Goal: Task Accomplishment & Management: Manage account settings

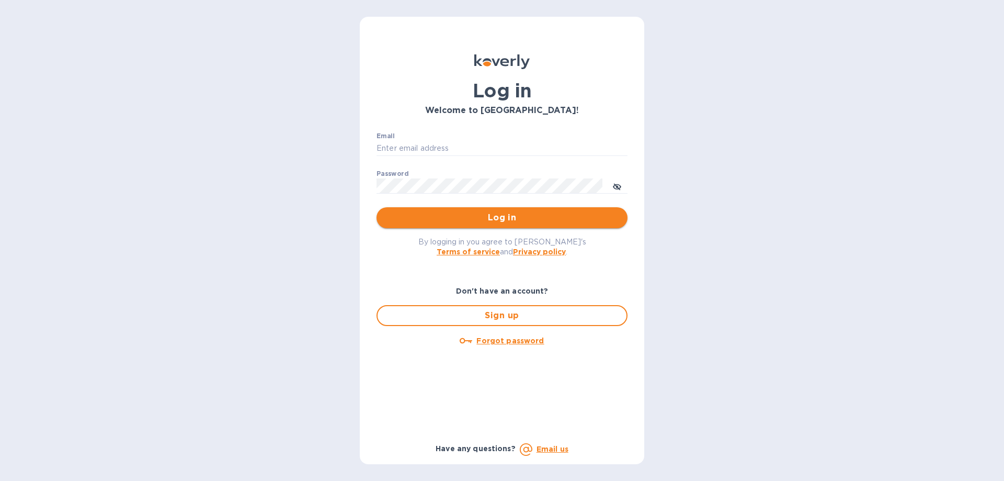
type input "[PERSON_NAME][EMAIL_ADDRESS][DOMAIN_NAME]"
click at [430, 220] on span "Log in" at bounding box center [502, 217] width 234 height 13
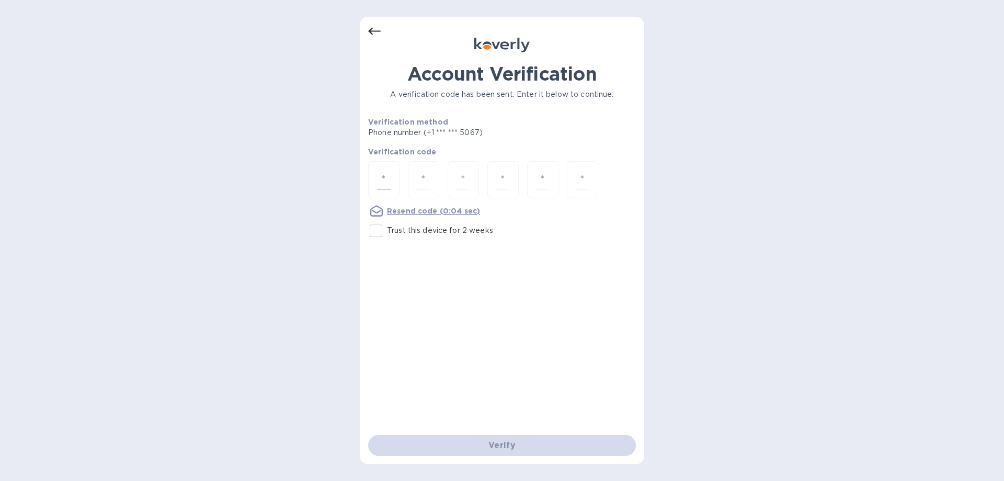
click at [386, 179] on input "number" at bounding box center [384, 179] width 14 height 19
click at [375, 228] on input "Trust this device for 2 weeks" at bounding box center [376, 231] width 22 height 22
checkbox input "true"
click at [381, 170] on input "number" at bounding box center [384, 179] width 14 height 19
type input "8"
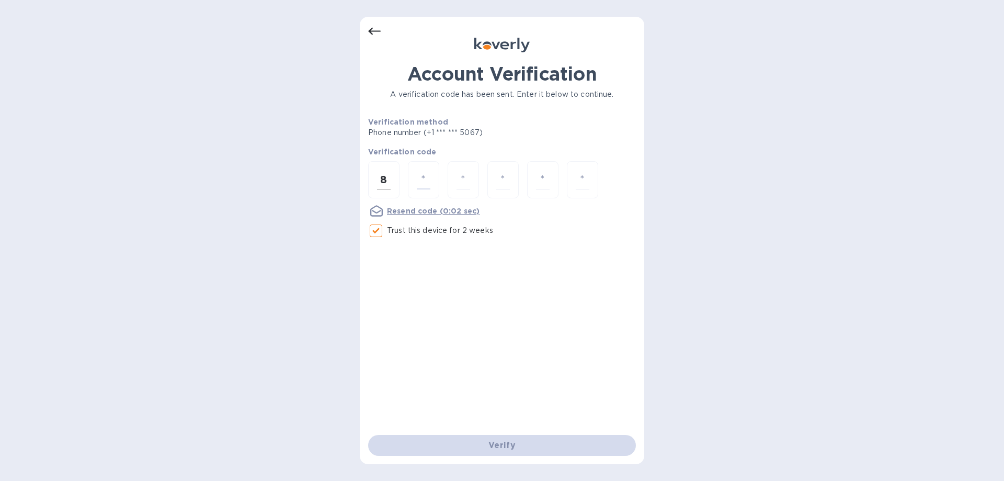
type input "8"
type input "5"
type input "4"
type input "7"
type input "4"
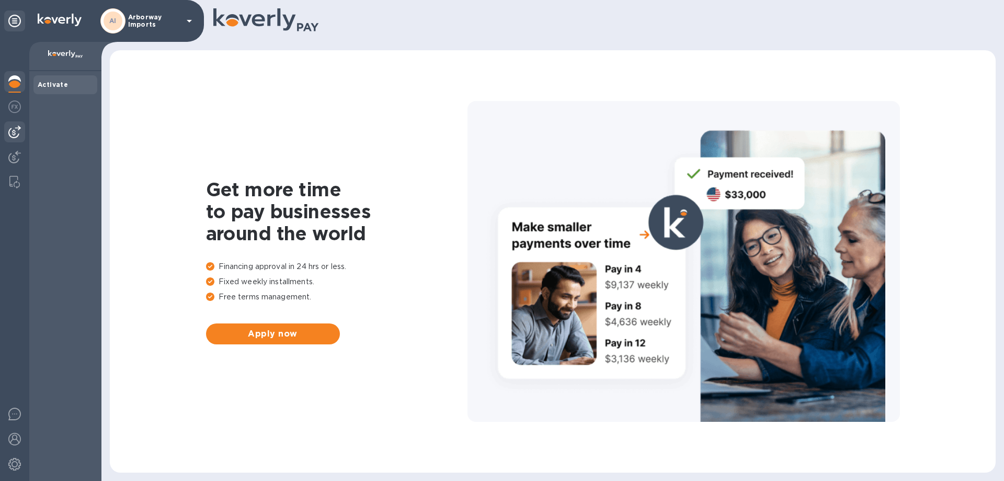
click at [12, 133] on img at bounding box center [14, 132] width 13 height 13
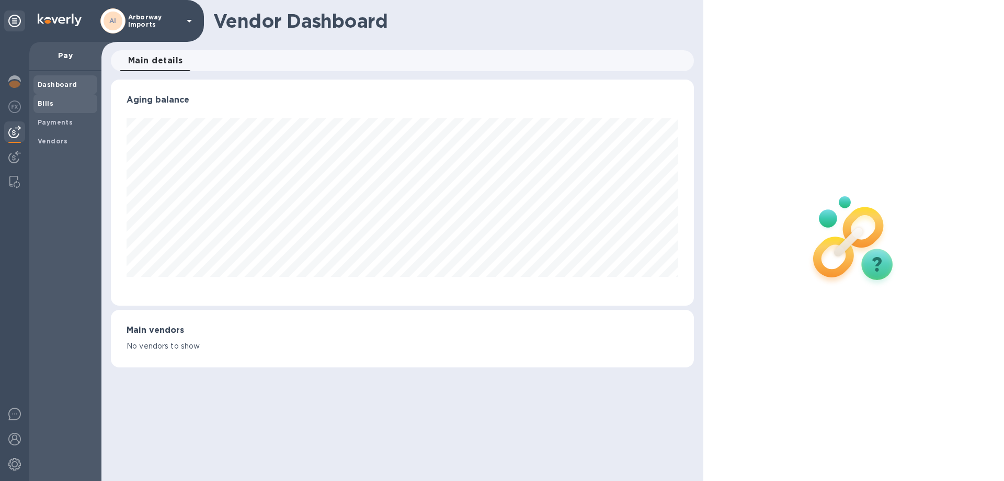
scroll to position [226, 583]
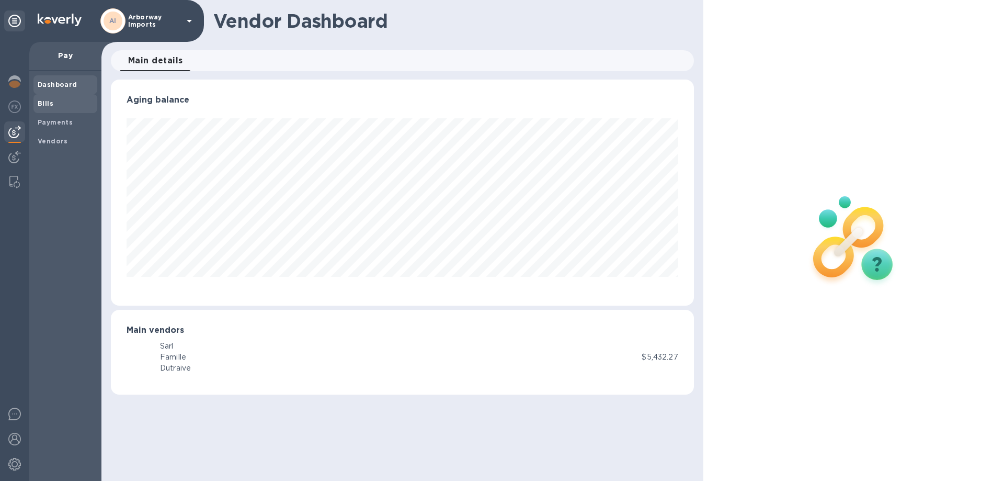
click at [51, 101] on b "Bills" at bounding box center [46, 103] width 16 height 8
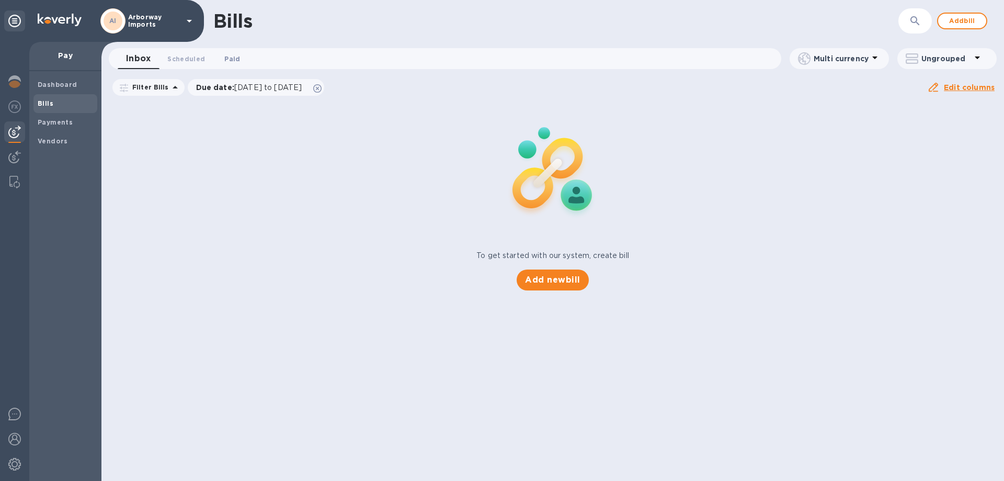
click at [243, 62] on button "Paid 0" at bounding box center [232, 58] width 38 height 21
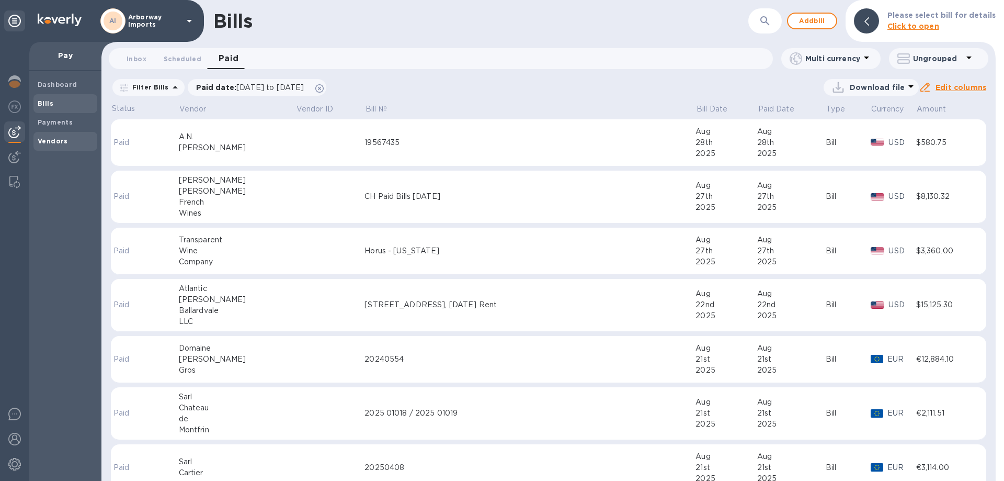
click at [53, 138] on b "Vendors" at bounding box center [53, 141] width 30 height 8
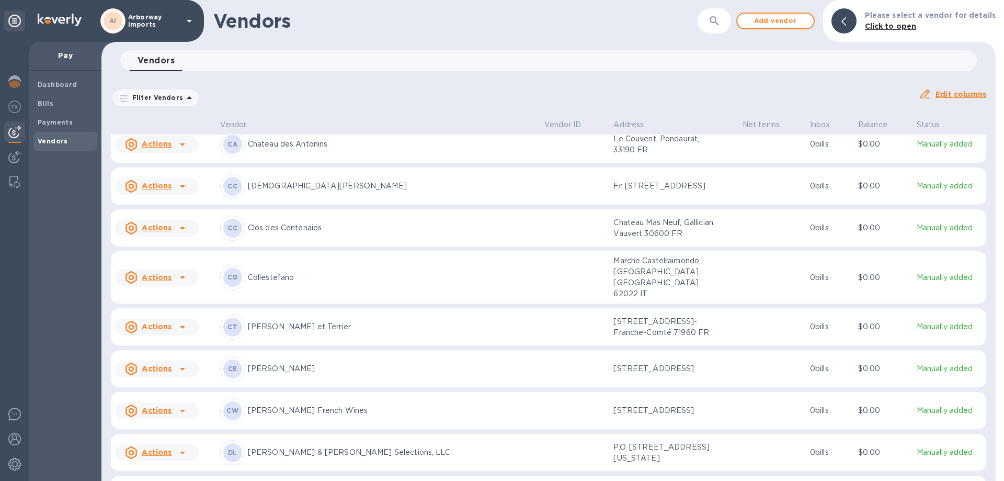
click at [339, 398] on div "CW [PERSON_NAME] French Wines" at bounding box center [378, 410] width 316 height 25
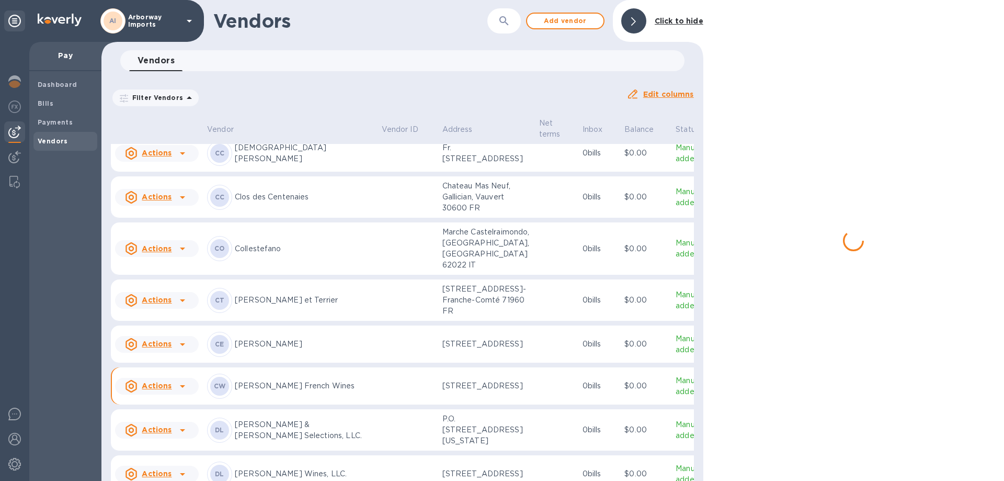
scroll to position [1087, 0]
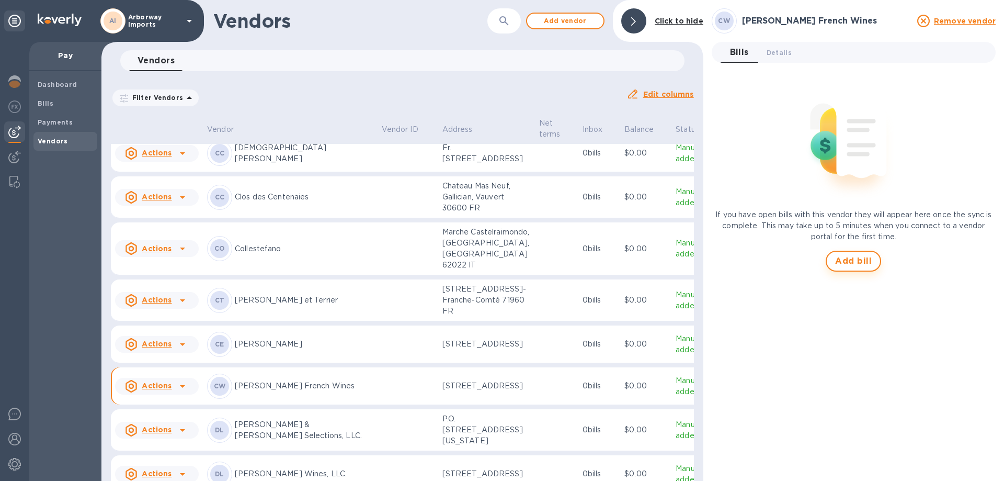
click at [861, 258] on span "Add bill" at bounding box center [853, 261] width 37 height 13
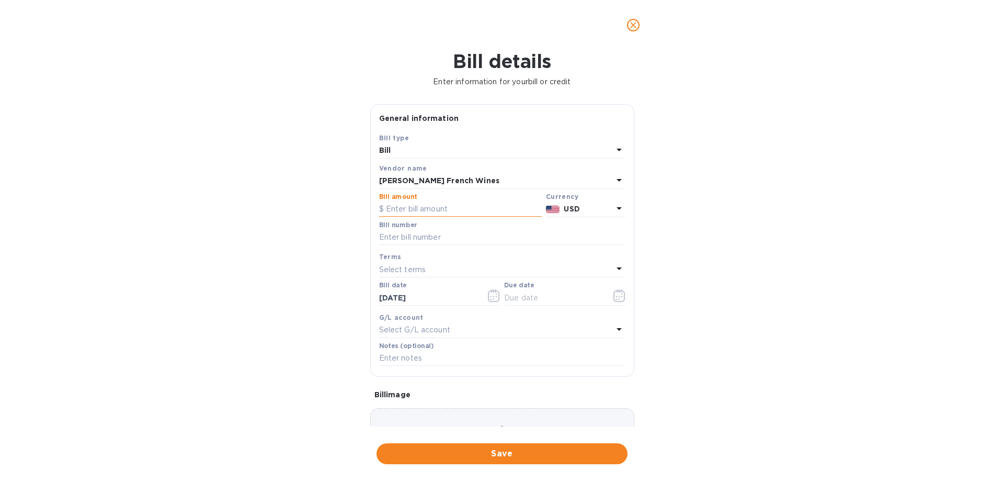
click at [429, 207] on input "text" at bounding box center [460, 209] width 163 height 16
type input "7,148.50"
click at [415, 238] on input "text" at bounding box center [502, 238] width 246 height 16
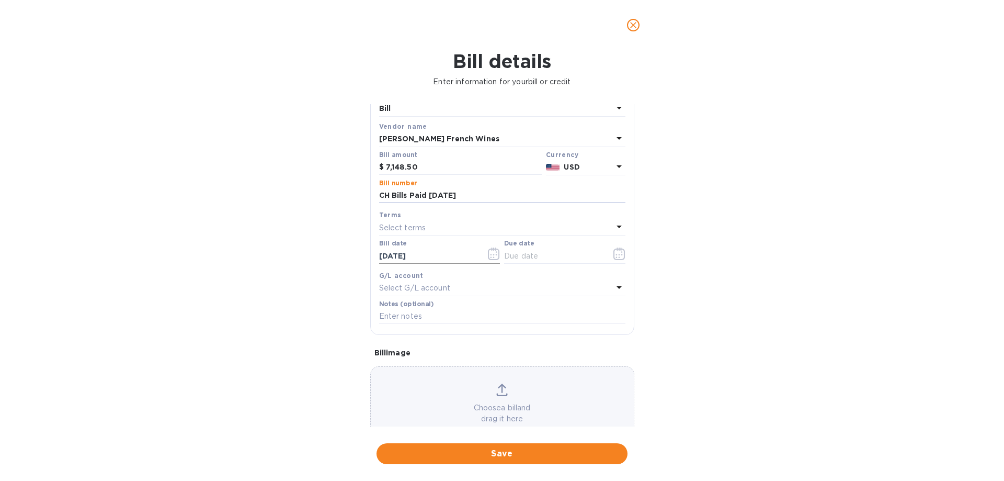
scroll to position [17, 0]
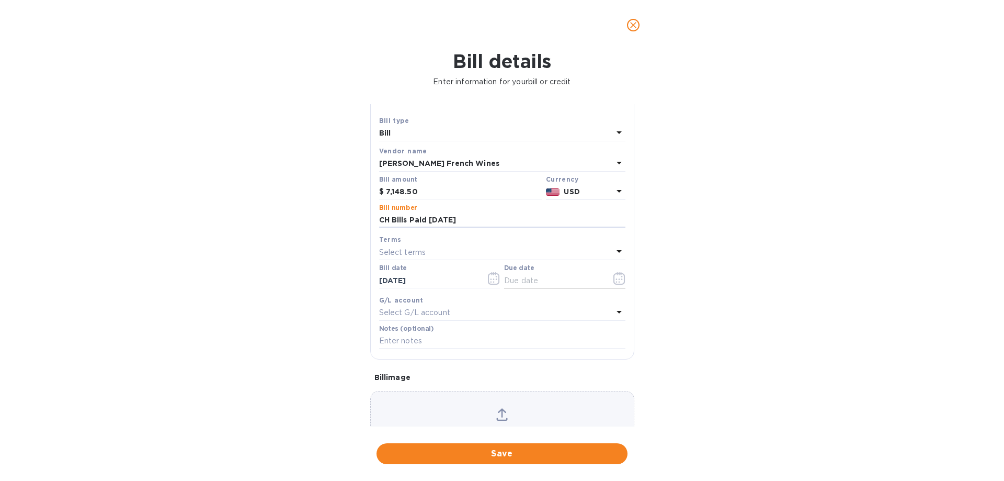
type input "CH Bills Paid [DATE]"
click at [617, 277] on icon "button" at bounding box center [619, 278] width 12 height 13
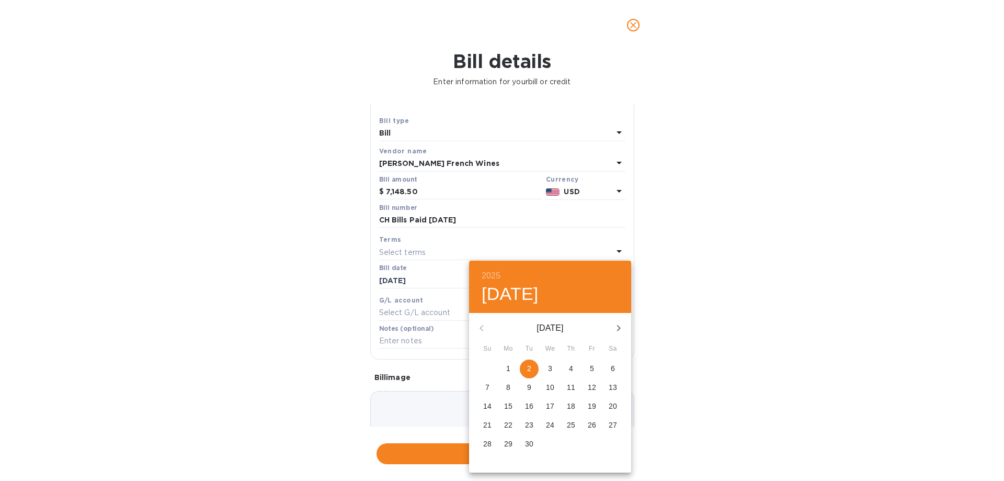
click at [528, 369] on p "2" at bounding box center [529, 368] width 4 height 10
type input "[DATE]"
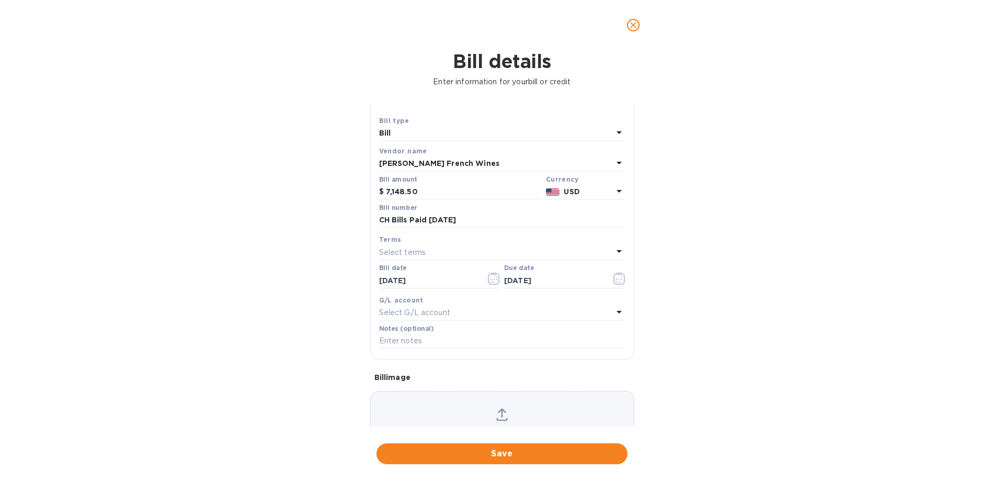
click at [480, 402] on div "Choose a bill and drag it here" at bounding box center [502, 428] width 264 height 75
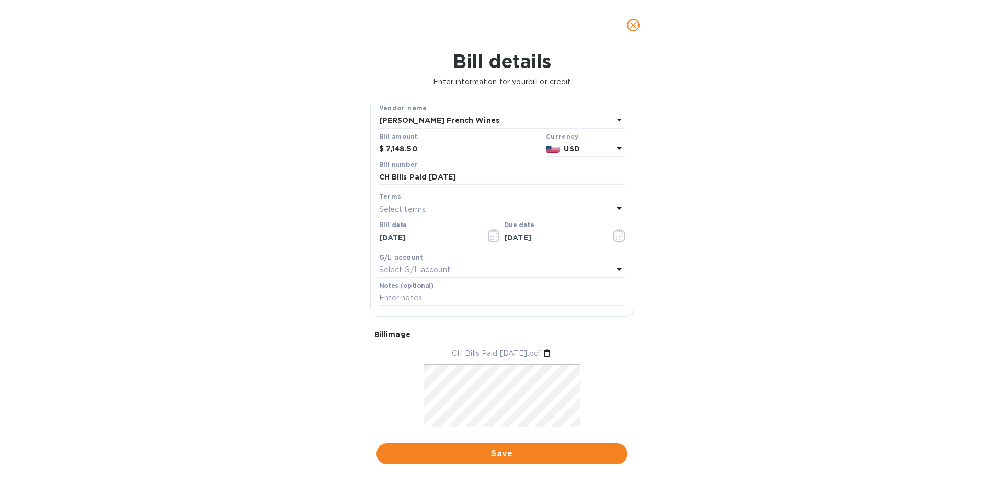
scroll to position [101, 0]
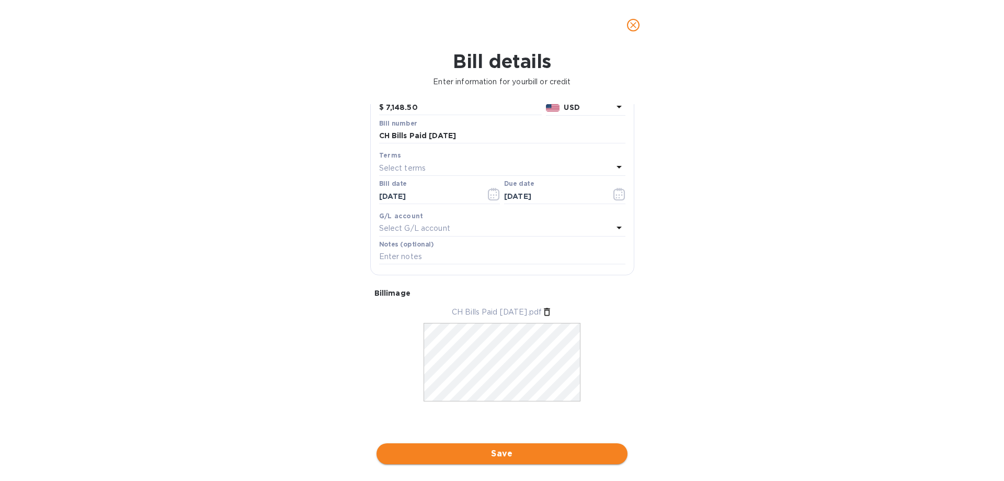
click at [509, 448] on span "Save" at bounding box center [502, 453] width 234 height 13
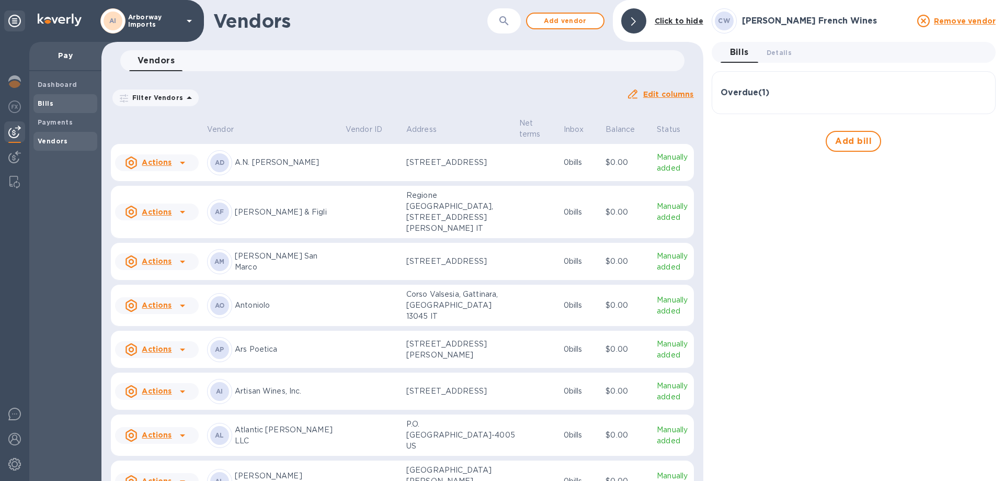
click at [46, 95] on div "Bills" at bounding box center [65, 103] width 64 height 19
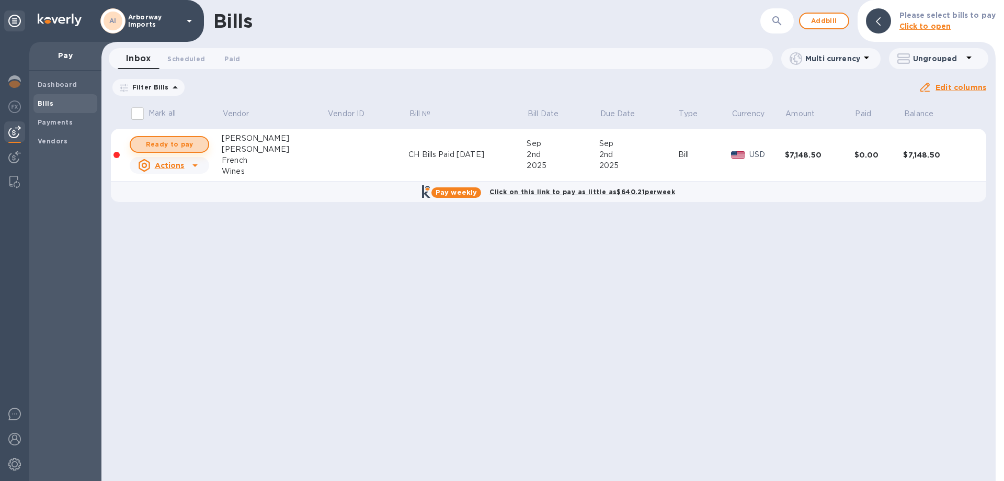
click at [185, 141] on span "Ready to pay" at bounding box center [169, 144] width 61 height 13
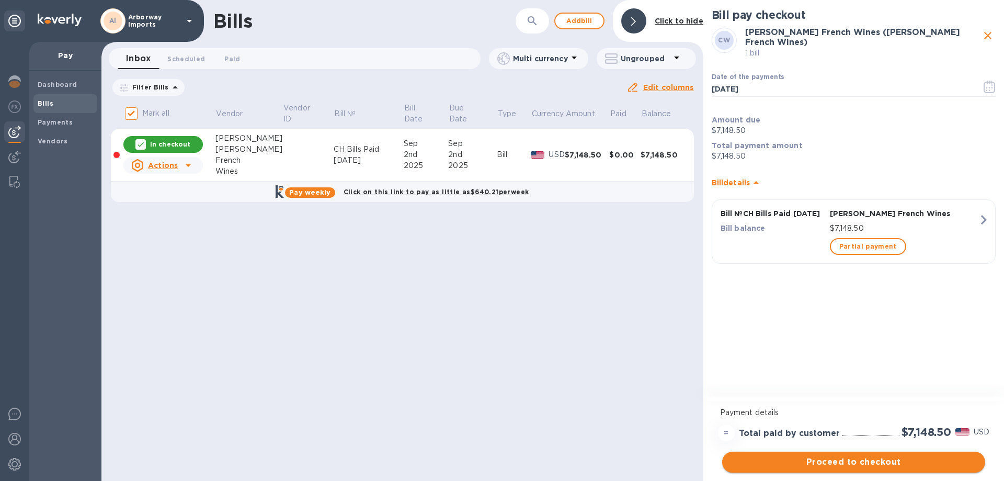
click at [872, 463] on span "Proceed to checkout" at bounding box center [854, 462] width 246 height 13
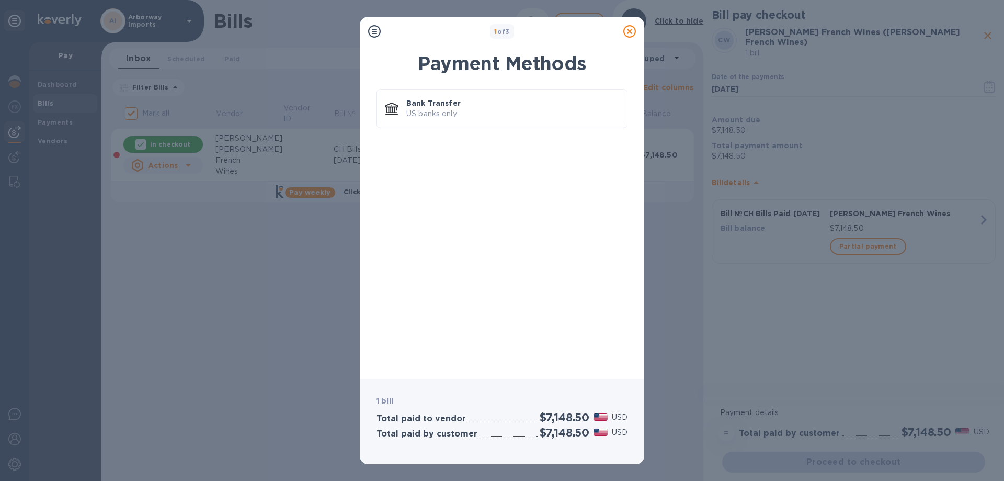
click at [429, 87] on div "Bank Transfer US banks only." at bounding box center [502, 227] width 268 height 288
click at [429, 104] on p "Bank Transfer" at bounding box center [512, 103] width 212 height 10
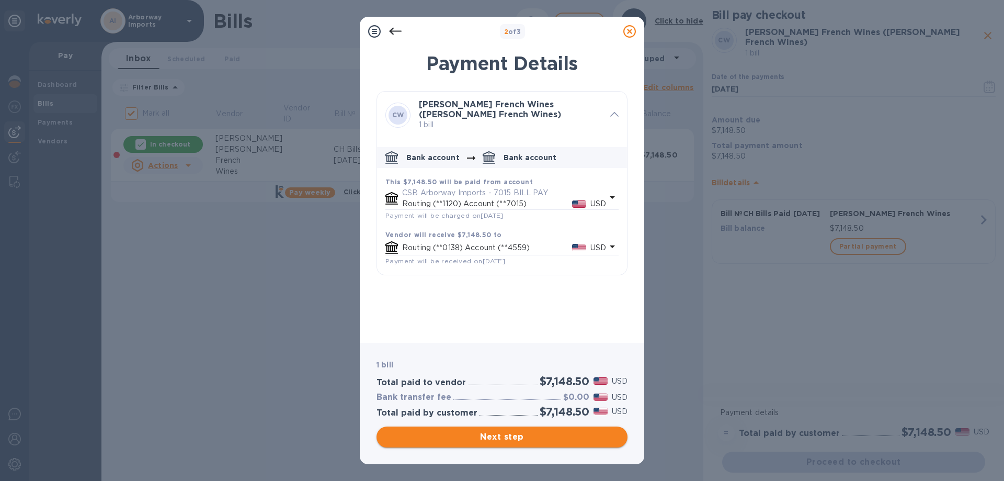
click at [515, 434] on span "Next step" at bounding box center [502, 436] width 234 height 13
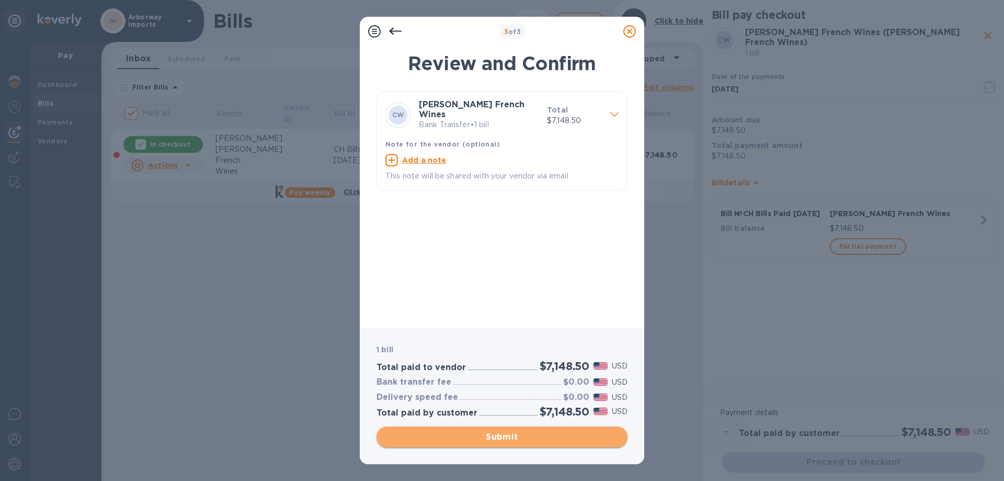
click at [511, 443] on button "Submit" at bounding box center [502, 436] width 251 height 21
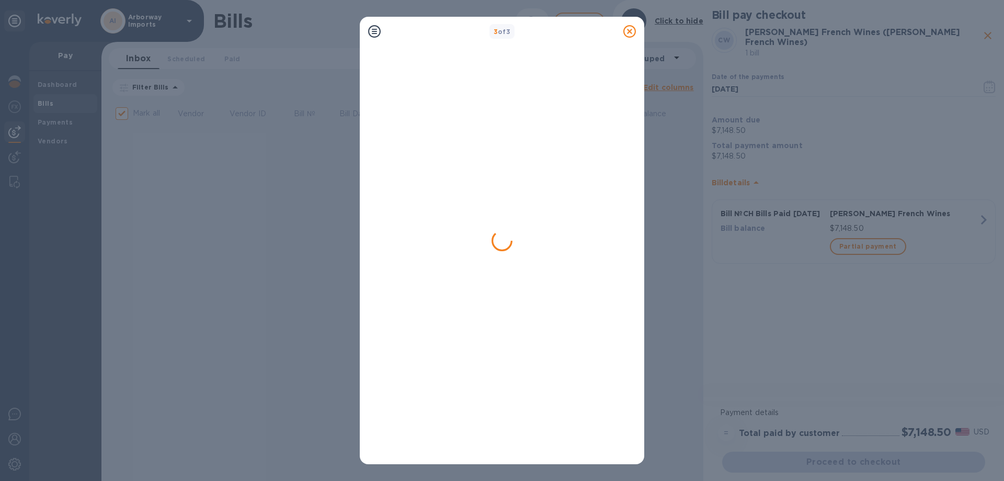
checkbox input "false"
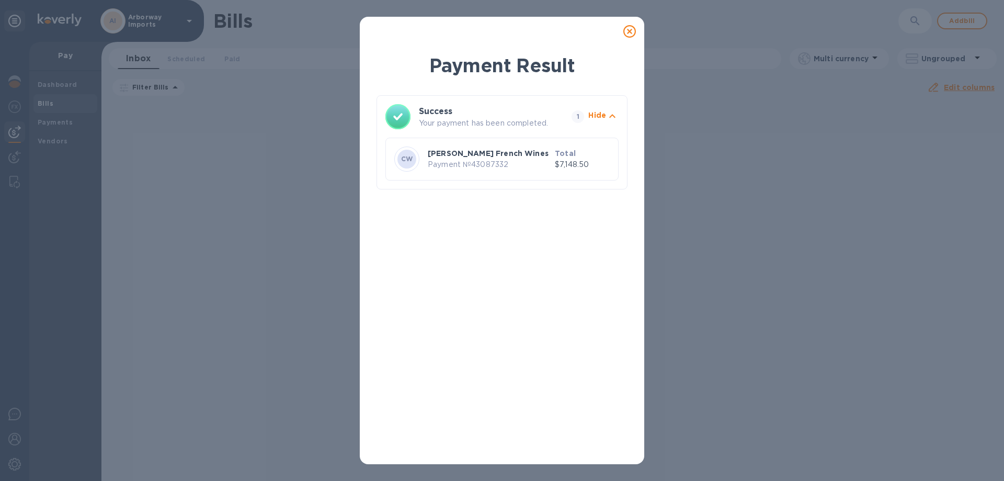
click at [632, 33] on icon at bounding box center [629, 31] width 13 height 13
